Goal: Information Seeking & Learning: Find specific page/section

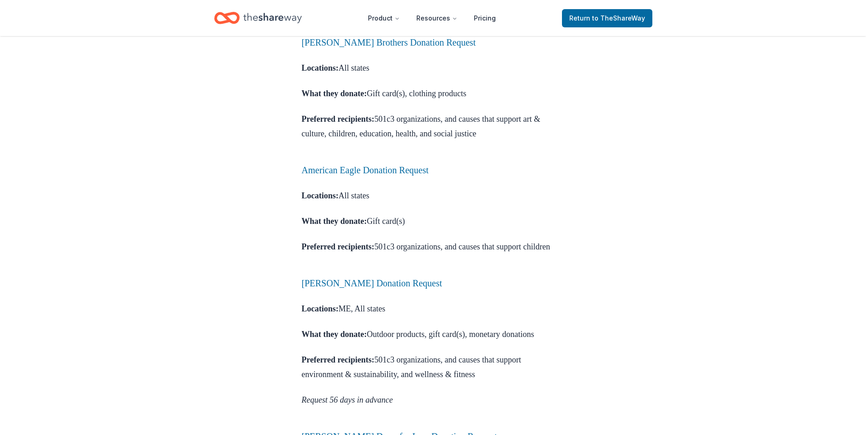
scroll to position [685, 0]
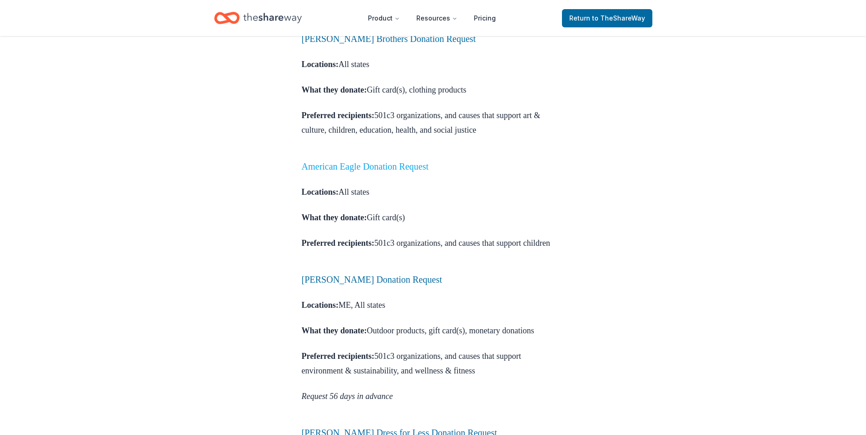
click at [409, 172] on link "American Eagle Donation Request" at bounding box center [365, 167] width 127 height 10
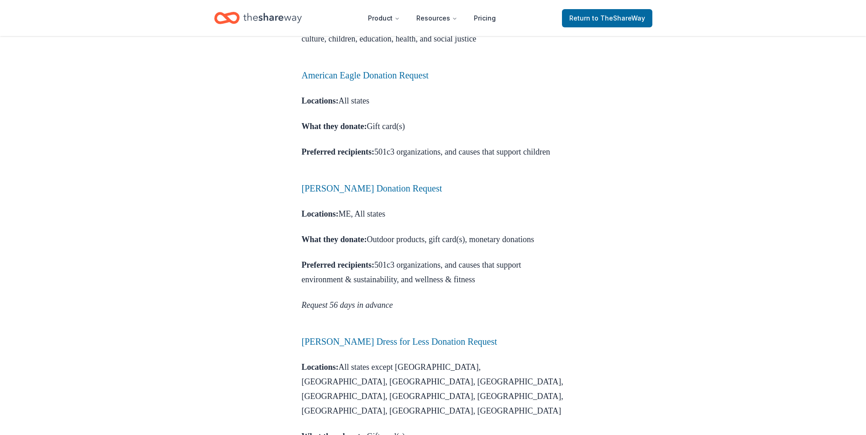
scroll to position [821, 0]
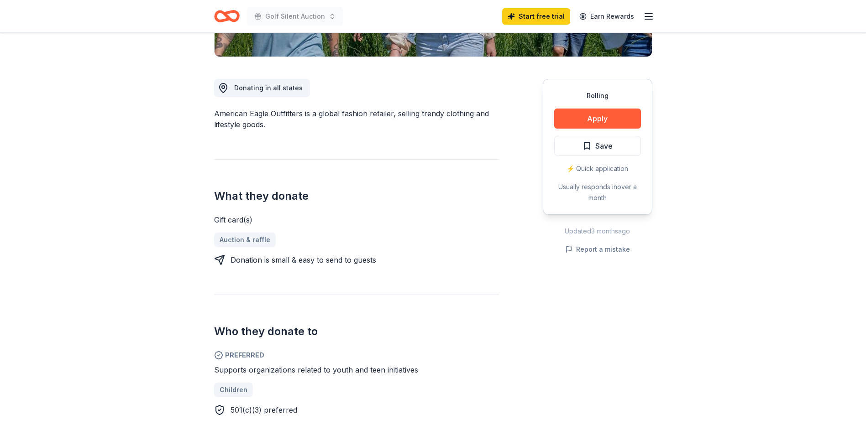
scroll to position [228, 0]
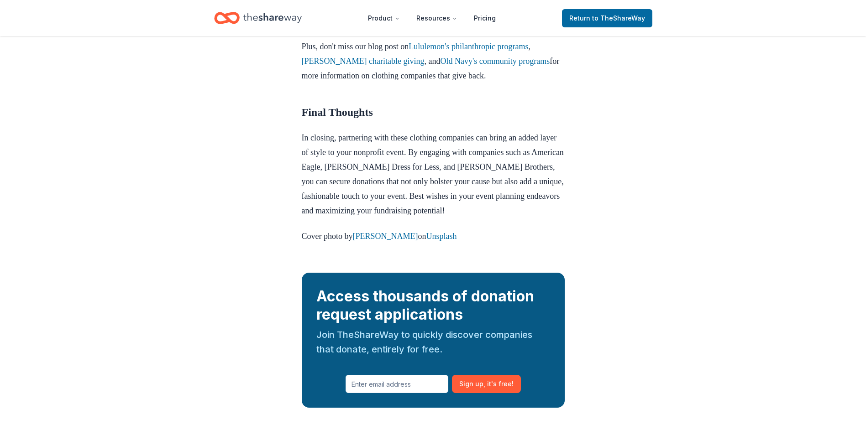
scroll to position [1369, 0]
